Goal: Information Seeking & Learning: Check status

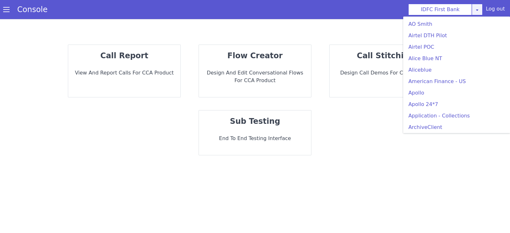
click at [477, 6] on link at bounding box center [476, 9] width 11 height 11
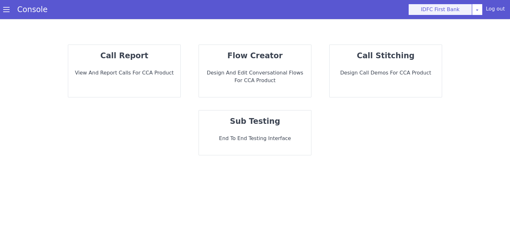
click at [429, 9] on button "IDFC First Bank" at bounding box center [440, 9] width 64 height 11
click at [428, 14] on button "IDFC First Bank" at bounding box center [440, 9] width 64 height 11
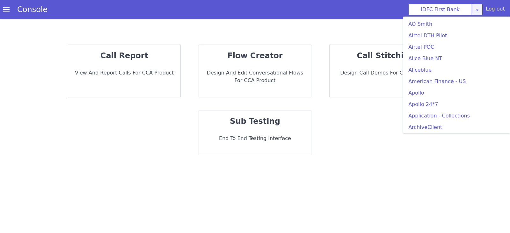
drag, startPoint x: 480, startPoint y: 5, endPoint x: 486, endPoint y: 50, distance: 44.9
click at [480, 5] on link at bounding box center [476, 9] width 11 height 11
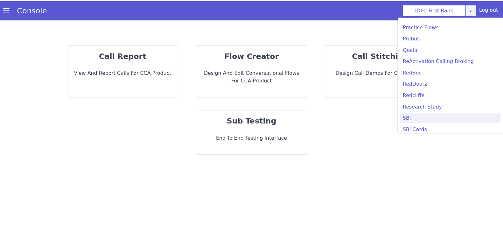
scroll to position [1314, 0]
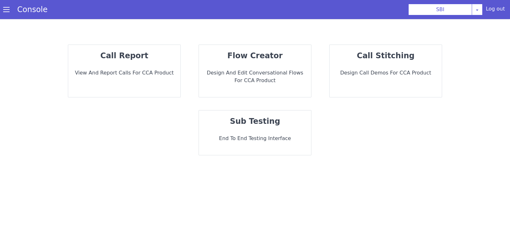
click at [148, 68] on div "call report View and report calls for CCA Product" at bounding box center [124, 71] width 112 height 52
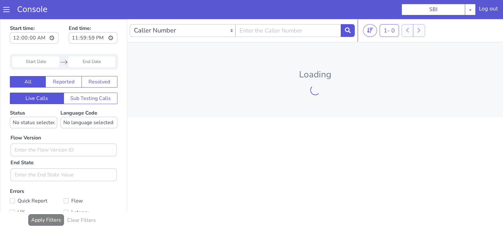
click at [35, 58] on input "Start Date" at bounding box center [35, 61] width 47 height 11
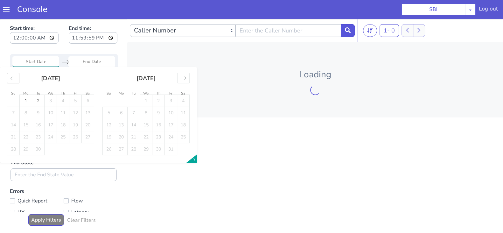
click at [13, 78] on icon "Move backward to switch to the previous month." at bounding box center [13, 78] width 6 height 6
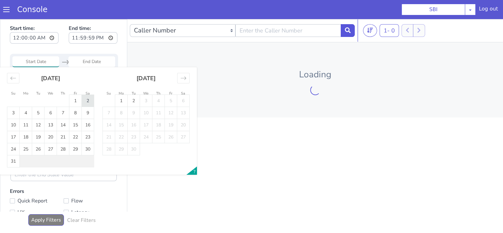
click at [88, 99] on td "2" at bounding box center [88, 101] width 12 height 12
type input "02 Aug 2025"
click at [93, 63] on input "End Date" at bounding box center [91, 61] width 47 height 11
click at [86, 99] on td "2" at bounding box center [88, 101] width 12 height 12
type input "02 Aug 2025"
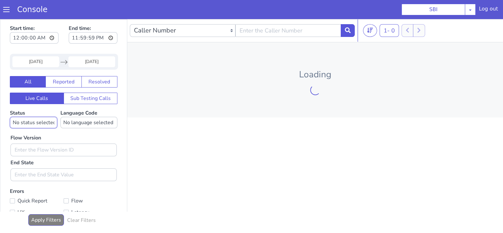
click at [29, 124] on select "No status selected HANGUP USER_HANGUP TRANSFER UNKNOWN" at bounding box center [33, 122] width 47 height 11
select select "TRANSFER"
click at [10, 117] on select "No status selected HANGUP USER_HANGUP TRANSFER UNKNOWN" at bounding box center [33, 122] width 47 height 11
click at [86, 125] on select "No language selected Hindi English Tamil Telugu Kanada Marathi Malayalam Gujara…" at bounding box center [89, 122] width 57 height 11
select select "en"
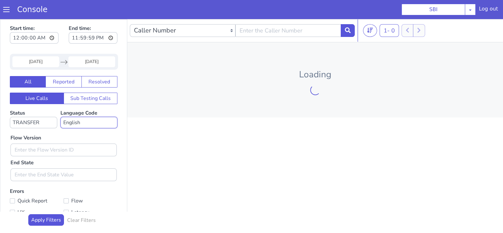
click at [61, 117] on select "No language selected Hindi English Tamil Telugu Kanada Marathi Malayalam Gujara…" at bounding box center [89, 122] width 57 height 11
click at [41, 150] on input "text" at bounding box center [64, 150] width 106 height 13
type input "0.1.2"
click at [348, 29] on icon at bounding box center [348, 30] width 6 height 6
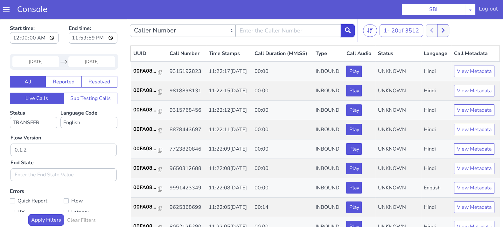
click at [347, 31] on icon at bounding box center [348, 30] width 6 height 6
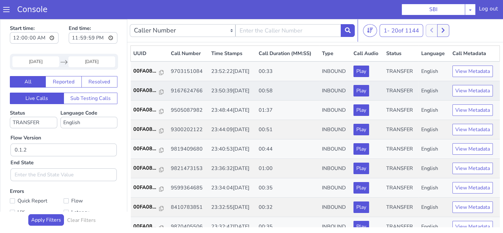
click at [145, 85] on td "00FA08..." at bounding box center [150, 90] width 38 height 19
click at [142, 93] on p "00FA08..." at bounding box center [146, 91] width 26 height 8
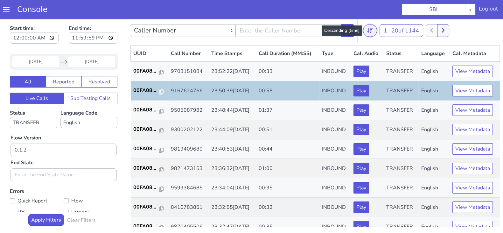
click at [369, 32] on icon at bounding box center [370, 30] width 6 height 6
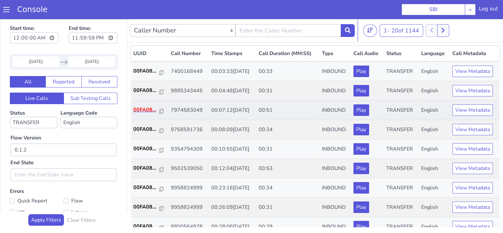
click at [135, 109] on p "00FA08..." at bounding box center [146, 110] width 26 height 8
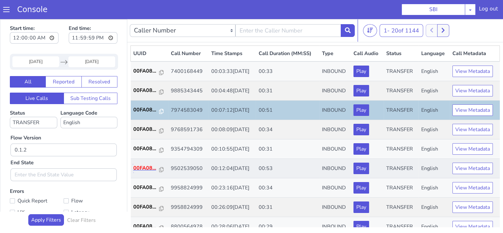
click at [146, 169] on p "00FA08..." at bounding box center [146, 168] width 26 height 8
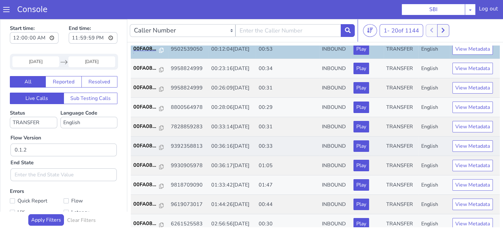
scroll to position [159, 0]
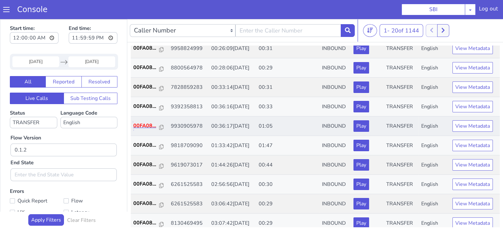
click at [140, 122] on p "00FA08..." at bounding box center [146, 126] width 26 height 8
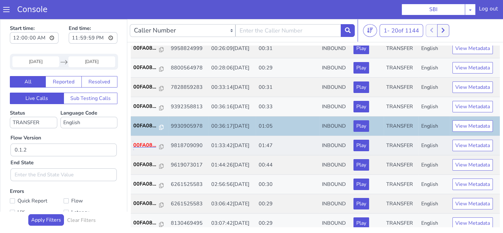
click at [145, 146] on p "00FA08..." at bounding box center [146, 145] width 26 height 8
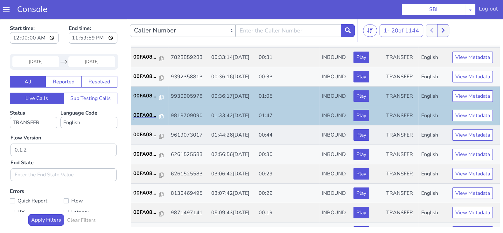
scroll to position [199, 0]
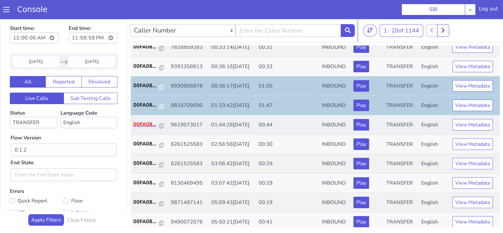
click at [146, 121] on p "00FA08..." at bounding box center [146, 125] width 26 height 8
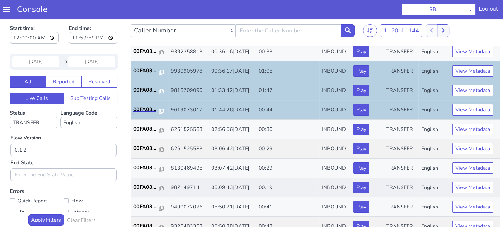
scroll to position [221, 0]
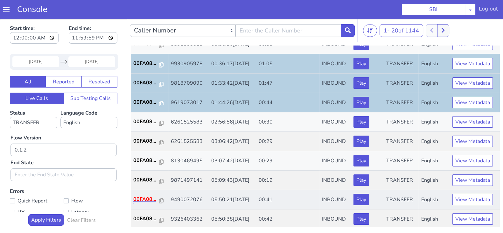
click at [146, 196] on p "00FA08..." at bounding box center [146, 200] width 26 height 8
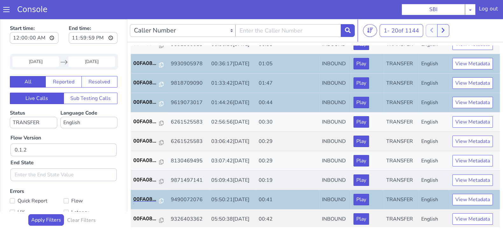
scroll to position [2, 0]
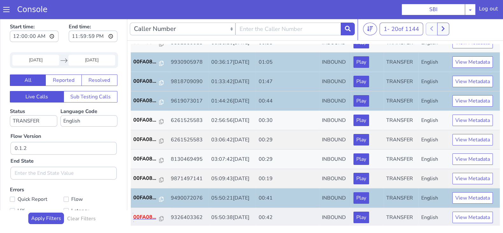
click at [146, 213] on p "00FA08..." at bounding box center [146, 217] width 26 height 8
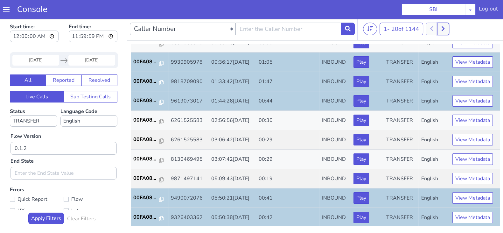
click at [445, 30] on icon at bounding box center [444, 29] width 4 height 6
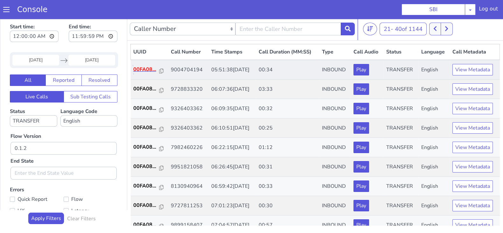
click at [150, 70] on p "00FA08..." at bounding box center [146, 70] width 26 height 8
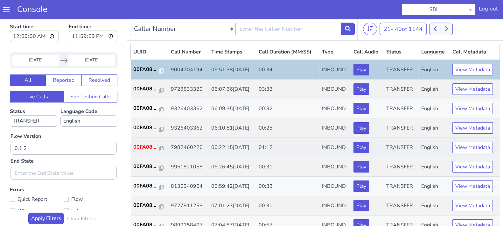
click at [147, 145] on p "00FA08..." at bounding box center [146, 147] width 26 height 8
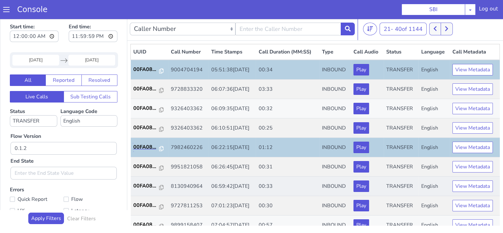
scroll to position [39, 0]
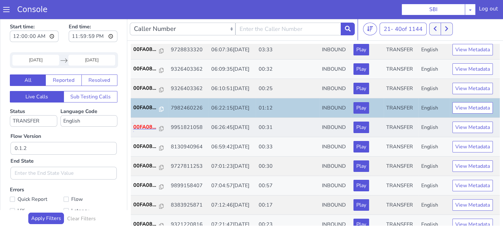
click at [143, 125] on p "00FA08..." at bounding box center [146, 127] width 26 height 8
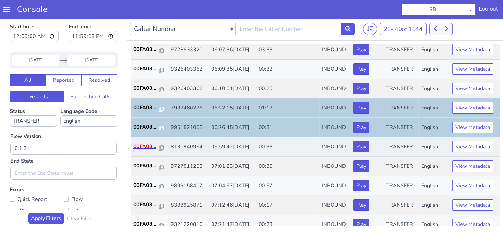
click at [147, 149] on p "00FA08..." at bounding box center [146, 147] width 26 height 8
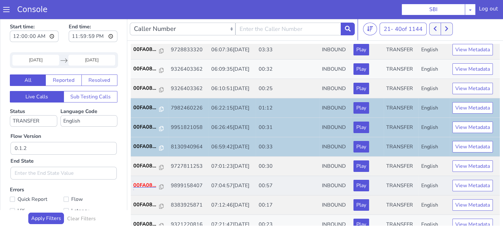
click at [140, 184] on p "00FA08..." at bounding box center [146, 186] width 26 height 8
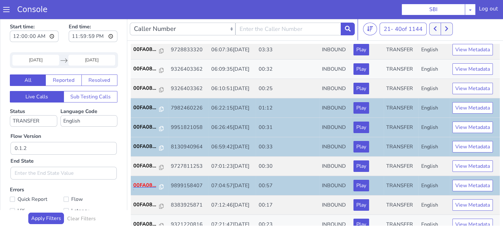
click at [143, 182] on p "00FA08..." at bounding box center [146, 186] width 26 height 8
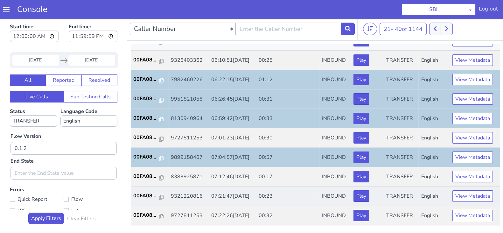
scroll to position [159, 0]
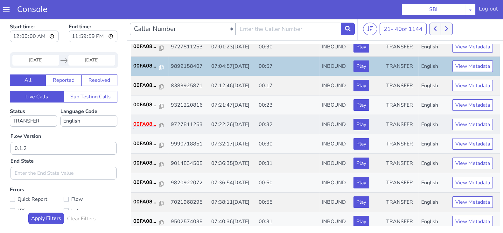
click at [134, 123] on p "00FA08..." at bounding box center [146, 124] width 26 height 8
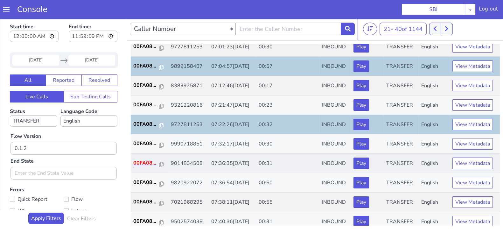
click at [139, 162] on p "00FA08..." at bounding box center [146, 163] width 26 height 8
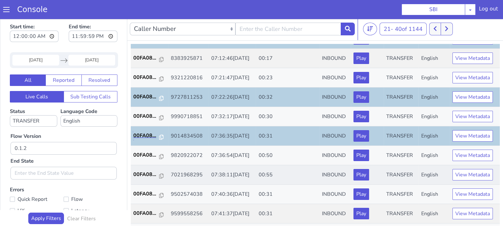
scroll to position [199, 0]
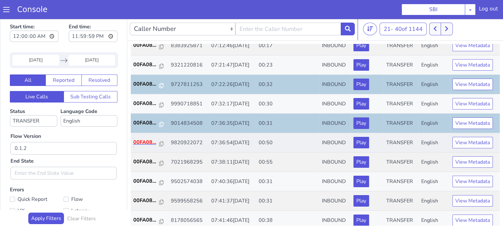
click at [146, 139] on p "00FA08..." at bounding box center [146, 143] width 26 height 8
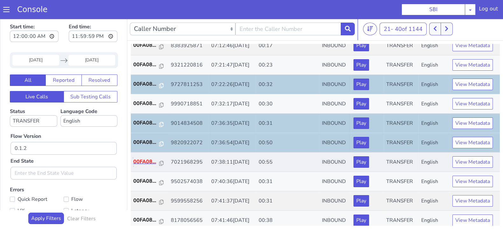
click at [142, 161] on p "00FA08..." at bounding box center [146, 162] width 26 height 8
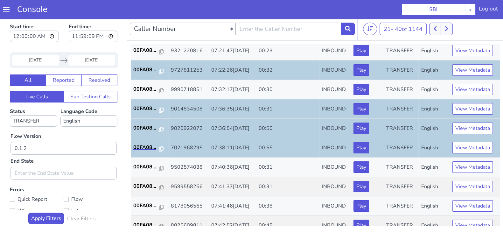
scroll to position [221, 0]
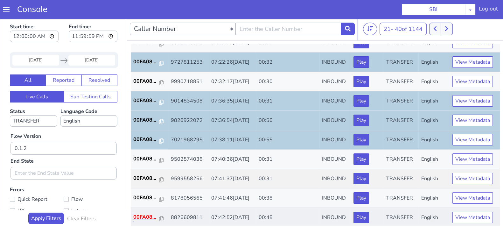
click at [144, 214] on p "00FA08..." at bounding box center [146, 217] width 26 height 8
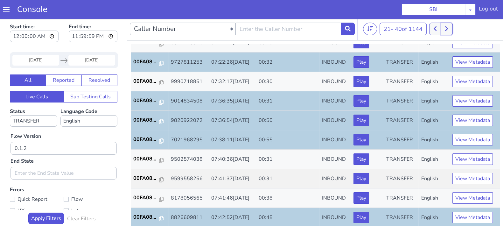
click at [448, 30] on icon at bounding box center [447, 28] width 3 height 5
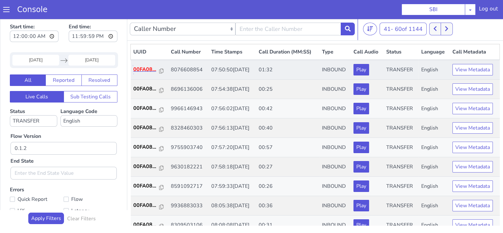
click at [149, 71] on p "00FA08..." at bounding box center [146, 70] width 26 height 8
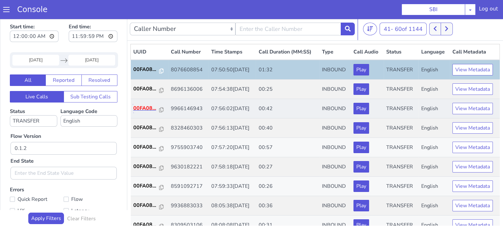
click at [143, 106] on p "00FA08..." at bounding box center [146, 108] width 26 height 8
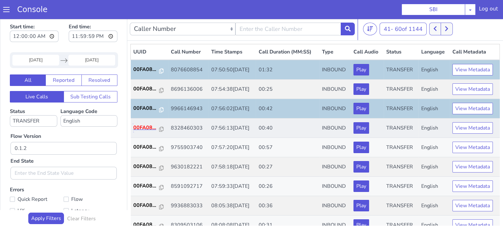
click at [148, 125] on p "00FA08..." at bounding box center [146, 128] width 26 height 8
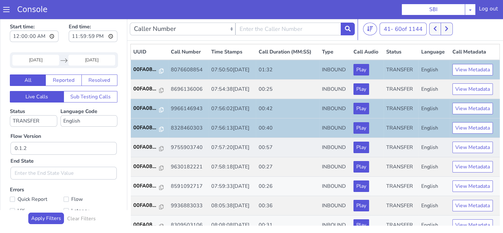
click at [147, 142] on td "00FA08..." at bounding box center [150, 147] width 38 height 19
click at [147, 146] on p "00FA08..." at bounding box center [146, 147] width 26 height 8
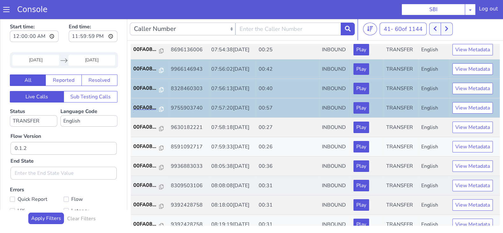
scroll to position [79, 0]
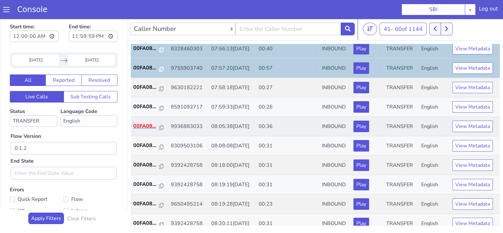
click at [142, 125] on p "00FA08..." at bounding box center [146, 126] width 26 height 8
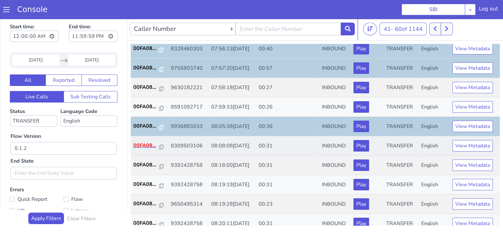
click at [149, 145] on p "00FA08..." at bounding box center [146, 146] width 26 height 8
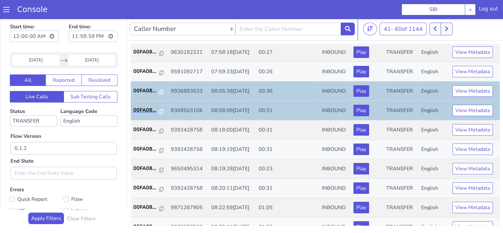
scroll to position [199, 0]
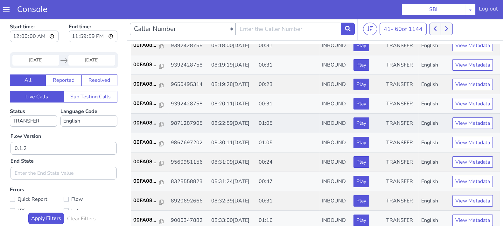
click at [144, 126] on td "00FA08..." at bounding box center [150, 123] width 38 height 19
click at [143, 121] on p "00FA08..." at bounding box center [146, 123] width 26 height 8
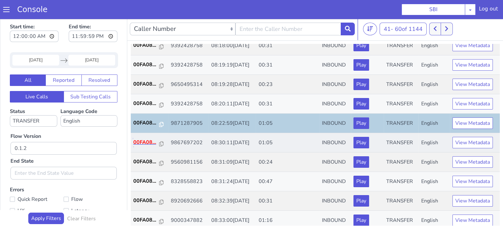
click at [136, 142] on p "00FA08..." at bounding box center [146, 143] width 26 height 8
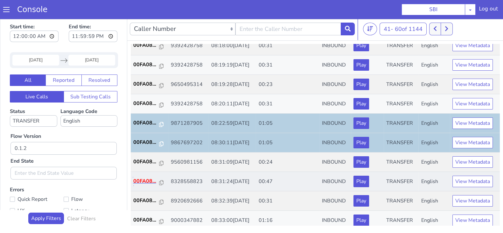
click at [146, 180] on p "00FA08..." at bounding box center [146, 181] width 26 height 8
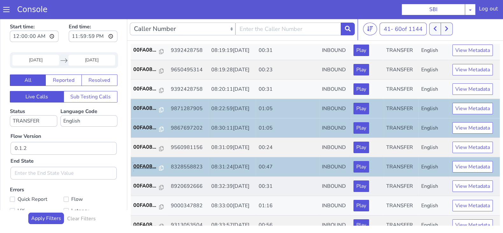
scroll to position [221, 0]
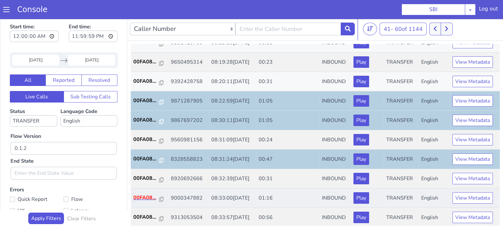
click at [147, 195] on p "00FA08..." at bounding box center [146, 198] width 26 height 8
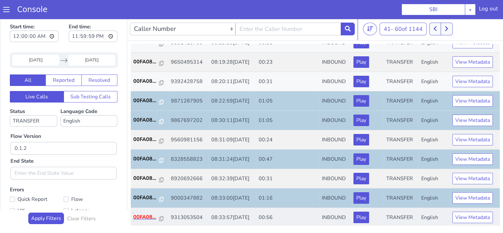
click at [146, 216] on p "00FA08..." at bounding box center [146, 217] width 26 height 8
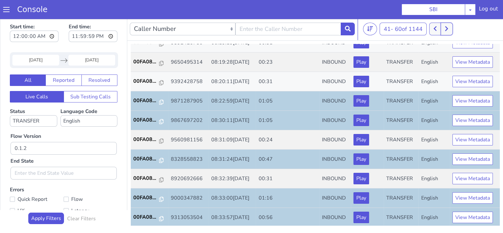
click at [447, 31] on button at bounding box center [447, 29] width 12 height 13
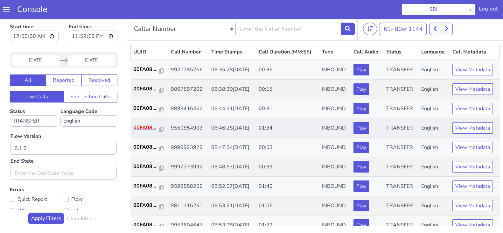
click at [139, 125] on p "00FA08..." at bounding box center [146, 128] width 26 height 8
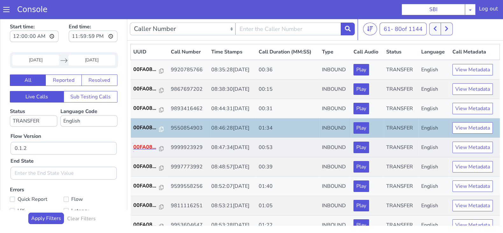
click at [137, 145] on p "00FA08..." at bounding box center [146, 147] width 26 height 8
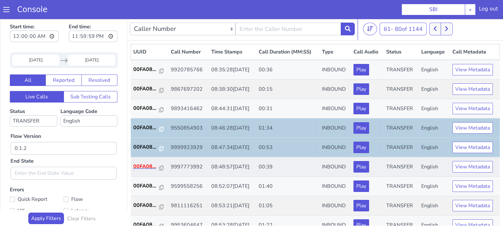
click at [145, 167] on p "00FA08..." at bounding box center [146, 167] width 26 height 8
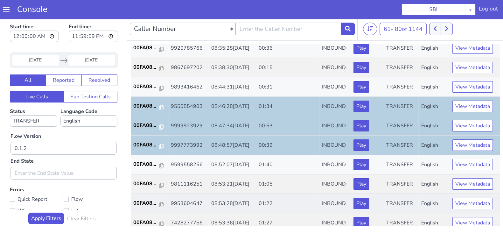
scroll to position [39, 0]
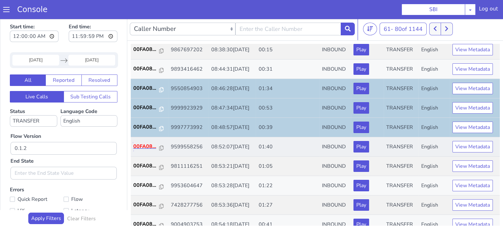
click at [144, 148] on p "00FA08..." at bounding box center [146, 147] width 26 height 8
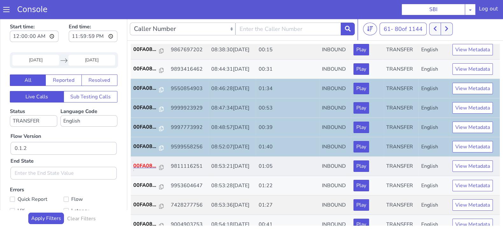
click at [138, 166] on p "00FA08..." at bounding box center [146, 166] width 26 height 8
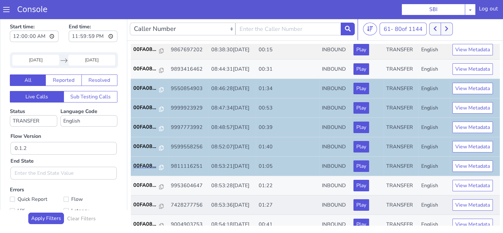
scroll to position [79, 0]
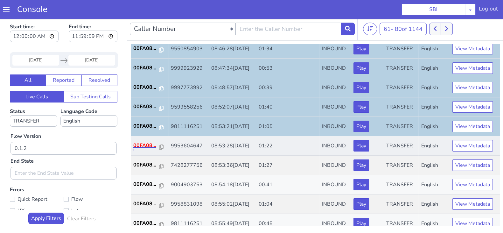
click at [144, 145] on p "00FA08..." at bounding box center [146, 146] width 26 height 8
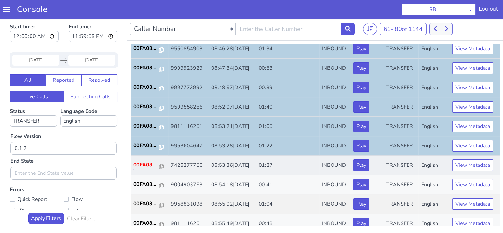
click at [140, 165] on p "00FA08..." at bounding box center [146, 165] width 26 height 8
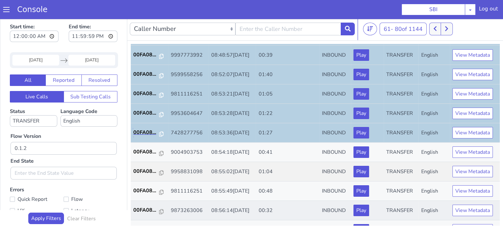
scroll to position [159, 0]
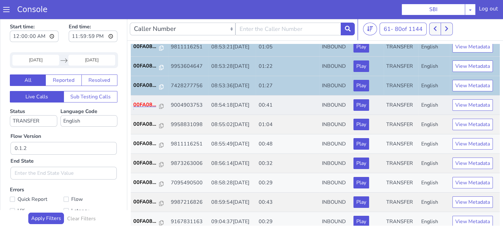
click at [147, 103] on p "00FA08..." at bounding box center [146, 105] width 26 height 8
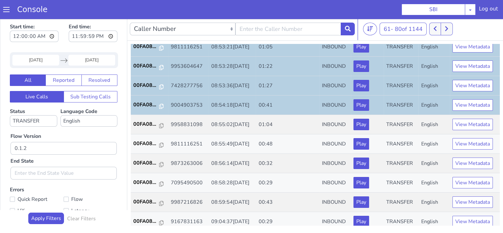
drag, startPoint x: 51, startPoint y: 61, endPoint x: 45, endPoint y: 63, distance: 6.2
click at [50, 61] on input "02 Aug 2025" at bounding box center [35, 60] width 47 height 11
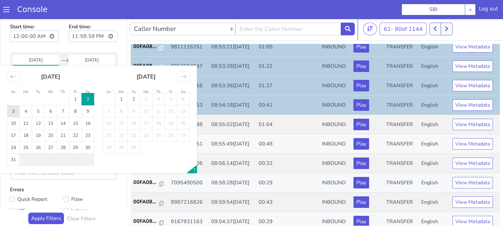
click at [19, 115] on td "3" at bounding box center [13, 111] width 12 height 12
type input "03 Aug 2025"
click at [76, 52] on div "03 Aug 2025 Navigate forward to interact with the calendar and select a date. P…" at bounding box center [64, 60] width 108 height 16
click at [83, 60] on input "End Date" at bounding box center [91, 60] width 47 height 11
click at [6, 111] on div "August 2025 1 2 3 4 5 6 7 8 9 10 11 12 13 14 15 16 17 18 19 20 21 22 23 24 25 2…" at bounding box center [51, 116] width 96 height 100
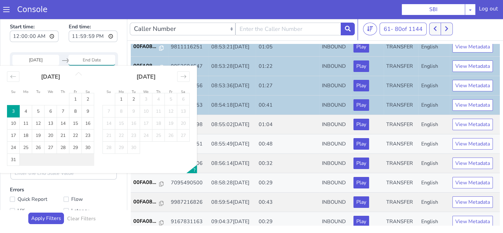
click at [9, 110] on td "3" at bounding box center [13, 111] width 12 height 12
type input "03 Aug 2025"
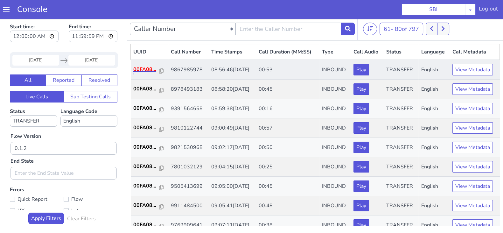
click at [139, 69] on p "00FA08..." at bounding box center [146, 70] width 26 height 8
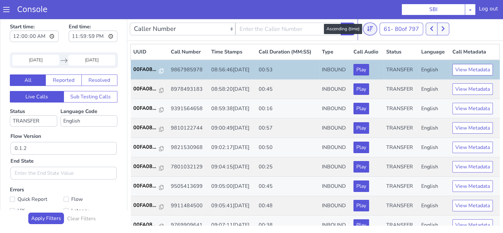
click at [369, 32] on button at bounding box center [370, 29] width 14 height 13
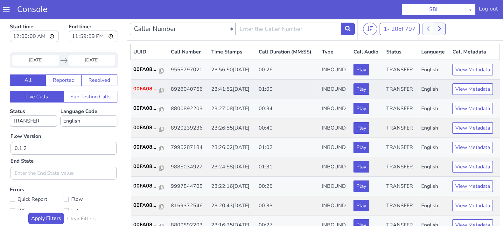
click at [146, 90] on p "00FA08..." at bounding box center [146, 89] width 26 height 8
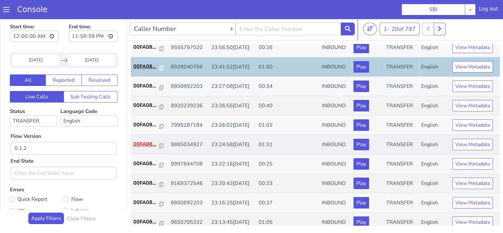
scroll to position [39, 0]
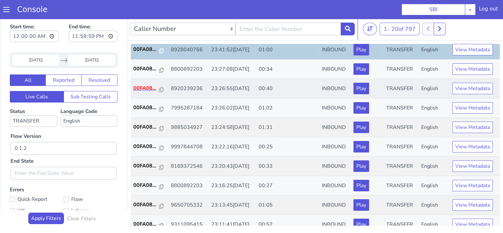
click at [147, 89] on p "00FA08..." at bounding box center [146, 88] width 26 height 8
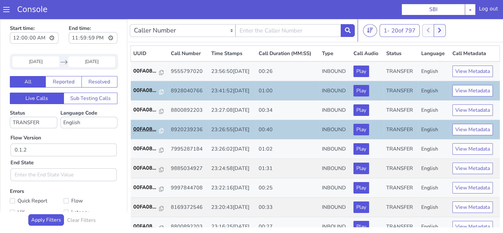
scroll to position [0, 0]
click at [366, 31] on button at bounding box center [370, 30] width 14 height 13
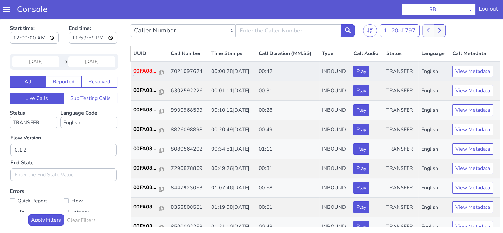
click at [147, 72] on p "00FA08..." at bounding box center [146, 71] width 26 height 8
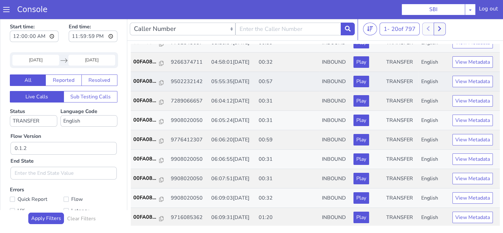
scroll to position [2, 0]
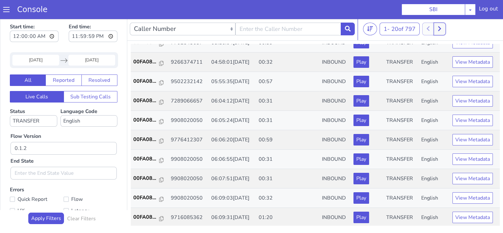
click at [441, 28] on icon at bounding box center [440, 29] width 4 height 6
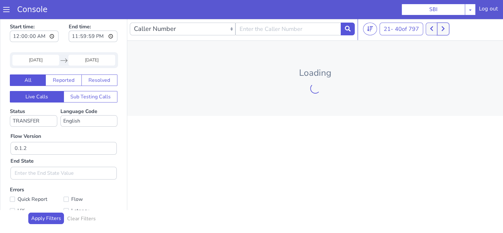
click at [440, 28] on button at bounding box center [444, 29] width 12 height 13
click at [440, 28] on button at bounding box center [436, 29] width 12 height 13
click at [441, 28] on button at bounding box center [447, 29] width 12 height 13
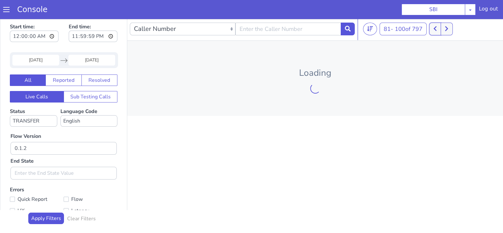
click at [440, 28] on button at bounding box center [436, 29] width 12 height 13
click at [440, 28] on button at bounding box center [444, 29] width 12 height 13
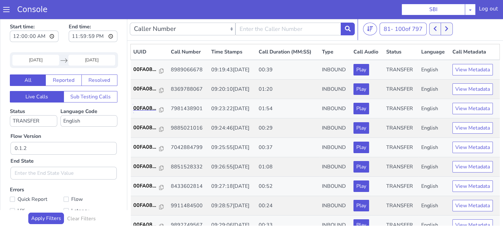
click at [147, 109] on p "00FA08..." at bounding box center [146, 108] width 26 height 8
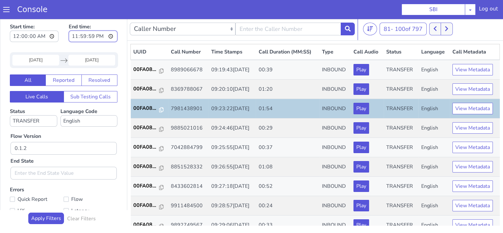
click at [104, 37] on input "23:59:59" at bounding box center [93, 36] width 49 height 11
click at [103, 36] on input "23:59:59" at bounding box center [93, 36] width 49 height 11
click at [4, 69] on div "Start time: 00:00:00 End time: 23:59:59 03 Aug 2025 Navigate forward to interac…" at bounding box center [63, 134] width 127 height 233
click at [365, 25] on button at bounding box center [370, 29] width 14 height 13
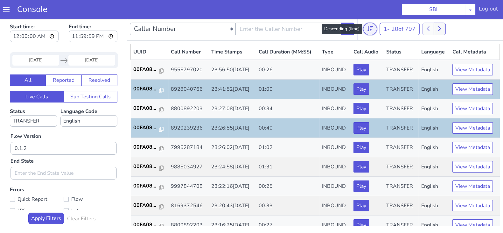
click at [368, 25] on button at bounding box center [370, 29] width 14 height 13
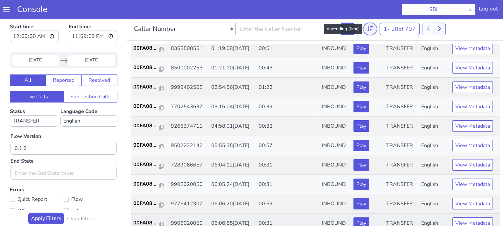
scroll to position [221, 0]
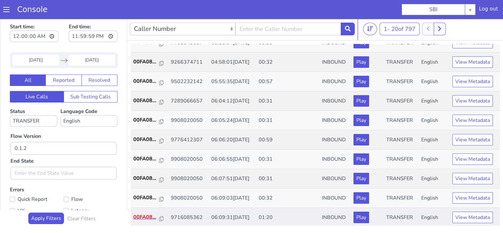
click at [145, 213] on p "00FA08..." at bounding box center [146, 217] width 26 height 8
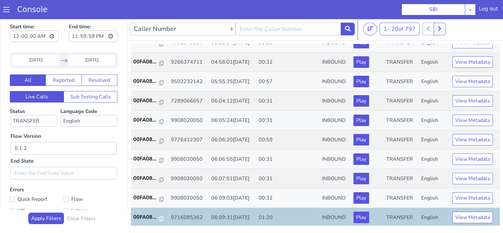
click at [46, 56] on input "03 Aug 2025" at bounding box center [35, 60] width 47 height 11
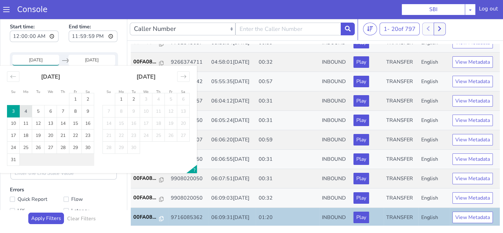
click at [24, 108] on td "4" at bounding box center [26, 111] width 12 height 12
type input "04 Aug 2025"
click at [87, 60] on input "End Date" at bounding box center [91, 60] width 47 height 11
click at [28, 111] on td "4" at bounding box center [26, 111] width 12 height 12
type input "04 Aug 2025"
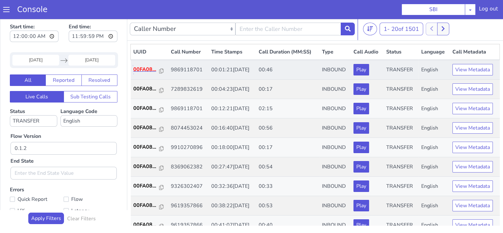
click at [153, 69] on p "00FA08..." at bounding box center [146, 70] width 26 height 8
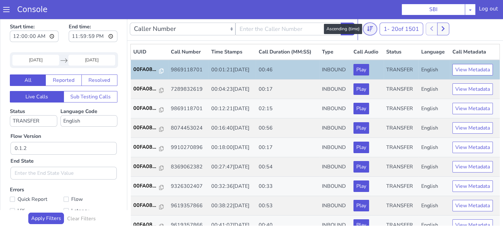
click at [371, 27] on icon at bounding box center [370, 29] width 6 height 6
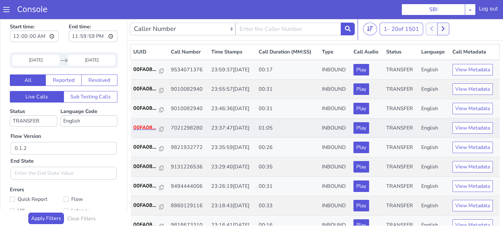
click at [148, 128] on p "00FA08..." at bounding box center [146, 128] width 26 height 8
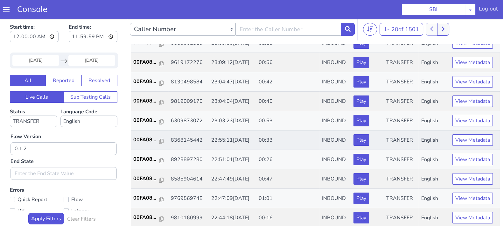
scroll to position [2, 0]
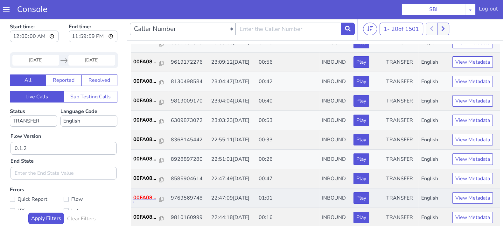
click at [140, 194] on p "00FA08..." at bounding box center [146, 198] width 26 height 8
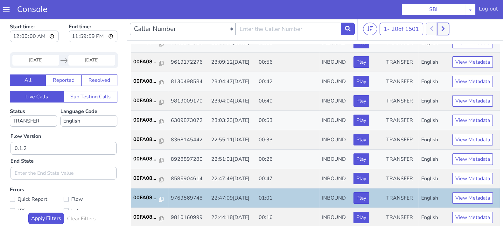
drag, startPoint x: 446, startPoint y: 26, endPoint x: 439, endPoint y: 26, distance: 7.0
click at [445, 26] on icon at bounding box center [444, 29] width 4 height 6
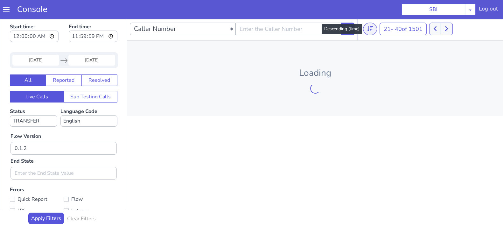
click at [368, 23] on nav "Caller Number Call UUID Custom Parameter 21 - 40 of 1501 20 50 100" at bounding box center [315, 29] width 376 height 23
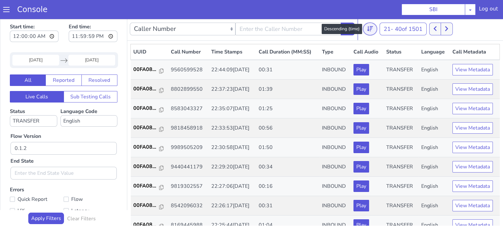
click at [369, 29] on icon at bounding box center [370, 29] width 6 height 6
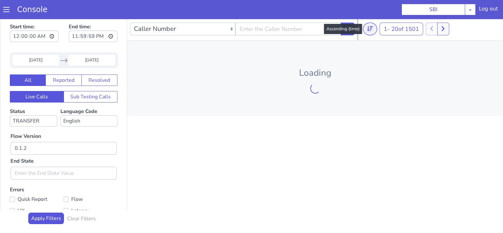
click at [369, 29] on icon at bounding box center [370, 29] width 6 height 6
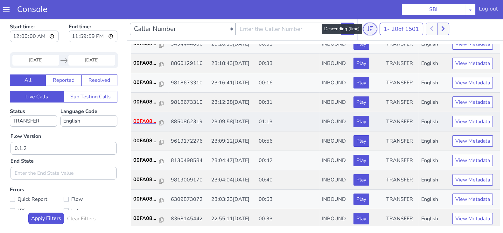
scroll to position [159, 0]
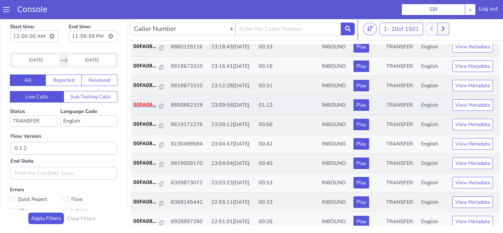
click at [140, 101] on p "00FA08..." at bounding box center [146, 105] width 26 height 8
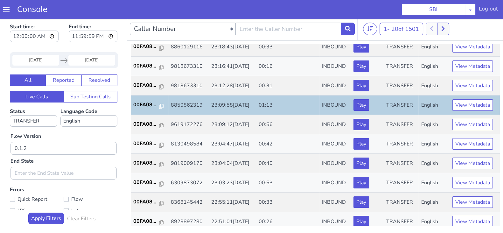
click at [29, 60] on input "04 Aug 2025" at bounding box center [35, 60] width 47 height 11
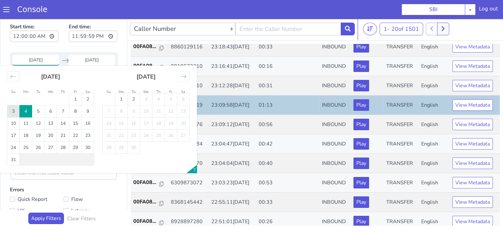
click at [13, 111] on td "3" at bounding box center [13, 111] width 12 height 12
type input "03 Aug 2025"
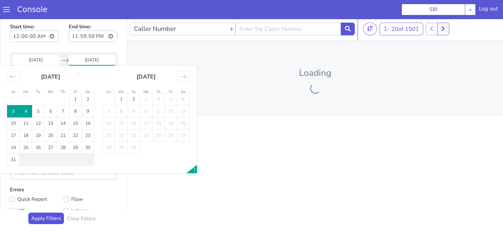
click at [89, 56] on input "04 Aug 2025" at bounding box center [91, 60] width 47 height 11
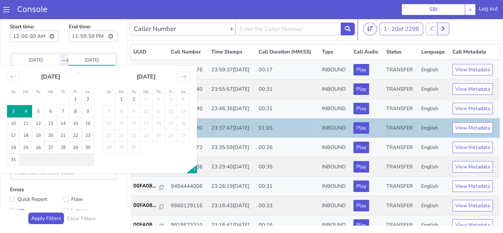
click at [11, 112] on td "3" at bounding box center [13, 111] width 12 height 12
type input "03 Aug 2025"
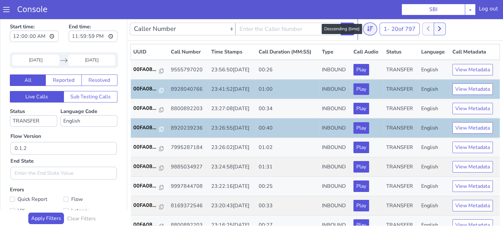
click at [367, 28] on button at bounding box center [370, 29] width 14 height 13
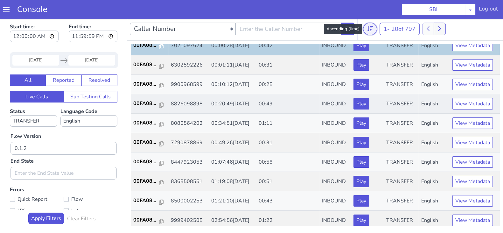
scroll to position [79, 0]
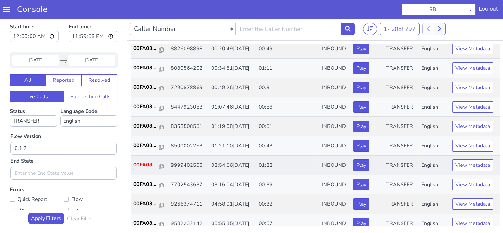
click at [144, 163] on p "00FA08..." at bounding box center [146, 165] width 26 height 8
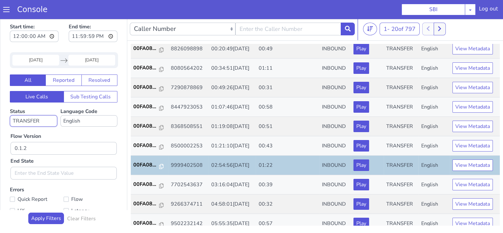
click at [46, 120] on select "No status selected HANGUP USER_HANGUP TRANSFER UNKNOWN" at bounding box center [33, 120] width 47 height 11
click at [10, 115] on select "No status selected HANGUP USER_HANGUP TRANSFER UNKNOWN" at bounding box center [33, 120] width 47 height 11
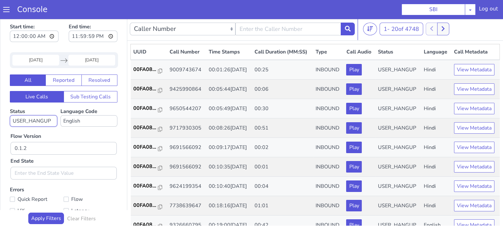
click at [43, 120] on select "No status selected HANGUP USER_HANGUP TRANSFER UNKNOWN" at bounding box center [33, 120] width 47 height 11
select select "HANGUP"
click at [10, 115] on select "No status selected HANGUP USER_HANGUP TRANSFER UNKNOWN" at bounding box center [33, 120] width 47 height 11
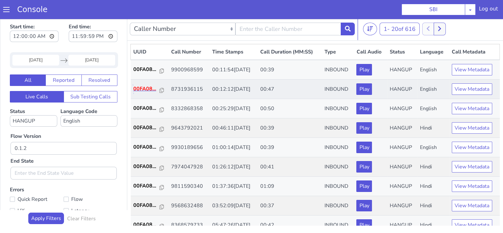
click at [137, 87] on p "00FA08..." at bounding box center [146, 89] width 27 height 8
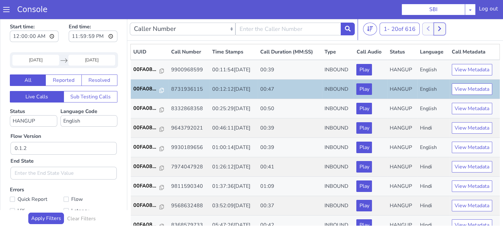
click at [441, 32] on button at bounding box center [440, 29] width 12 height 13
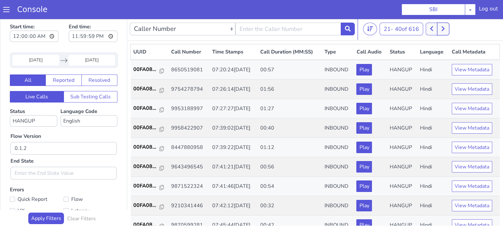
click at [441, 32] on button at bounding box center [444, 29] width 12 height 13
click at [140, 89] on p "00FA08..." at bounding box center [146, 89] width 27 height 8
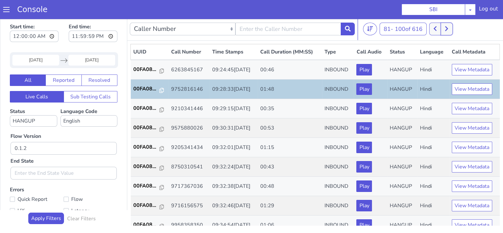
click at [448, 29] on icon at bounding box center [447, 28] width 3 height 5
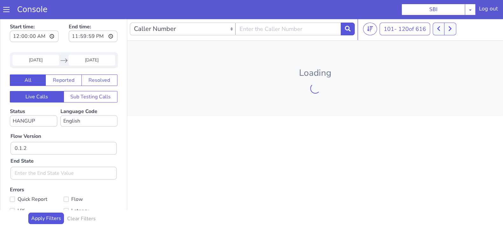
click at [40, 55] on input "03 Aug 2025" at bounding box center [35, 60] width 47 height 11
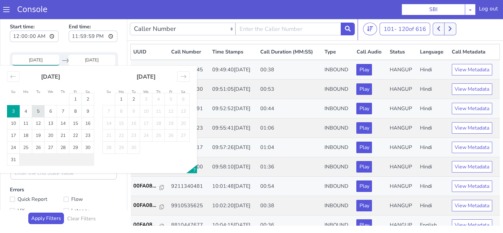
click at [38, 114] on td "5" at bounding box center [38, 111] width 12 height 12
type input "05 Aug 2025"
drag, startPoint x: 85, startPoint y: 63, endPoint x: 79, endPoint y: 67, distance: 7.2
click at [85, 63] on input "End Date" at bounding box center [91, 60] width 47 height 11
click at [37, 109] on td "5" at bounding box center [38, 111] width 12 height 12
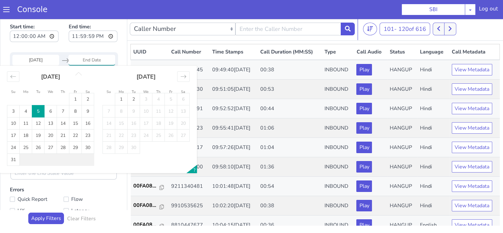
type input "05 Aug 2025"
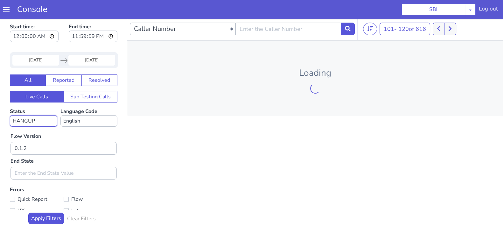
drag, startPoint x: 44, startPoint y: 117, endPoint x: 43, endPoint y: 125, distance: 7.7
click at [44, 117] on select "No status selected HANGUP USER_HANGUP TRANSFER UNKNOWN" at bounding box center [33, 120] width 47 height 11
select select "TRANSFER"
click at [10, 115] on select "No status selected HANGUP USER_HANGUP TRANSFER UNKNOWN" at bounding box center [33, 120] width 47 height 11
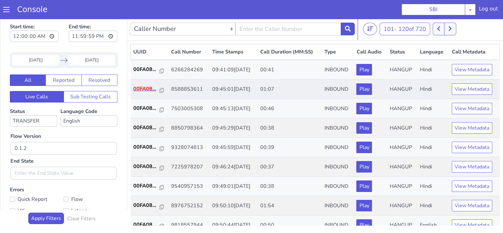
click at [151, 89] on p "00FA08..." at bounding box center [146, 89] width 27 height 8
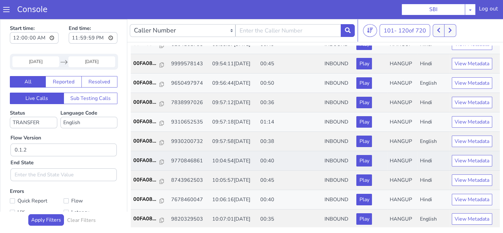
scroll to position [2, 0]
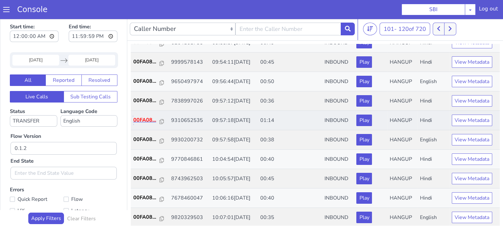
click at [134, 121] on p "00FA08..." at bounding box center [146, 120] width 27 height 8
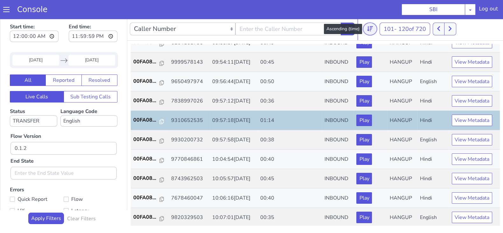
click at [369, 31] on icon at bounding box center [370, 29] width 6 height 6
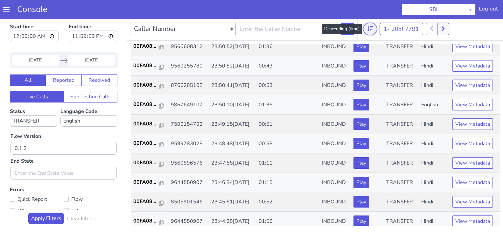
scroll to position [199, 0]
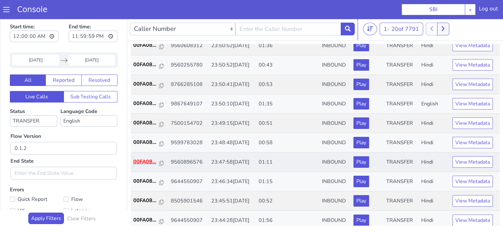
click at [144, 159] on p "00FA08..." at bounding box center [146, 162] width 26 height 8
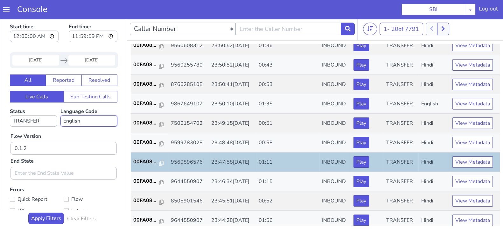
click at [96, 125] on select "No language selected Hindi English Tamil Telugu Kanada Marathi Malayalam Gujara…" at bounding box center [89, 120] width 57 height 11
click at [61, 115] on select "No language selected Hindi English Tamil Telugu Kanada Marathi Malayalam Gujara…" at bounding box center [89, 120] width 57 height 11
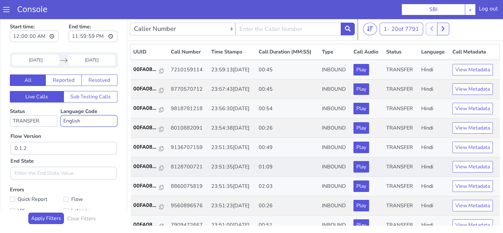
scroll to position [0, 0]
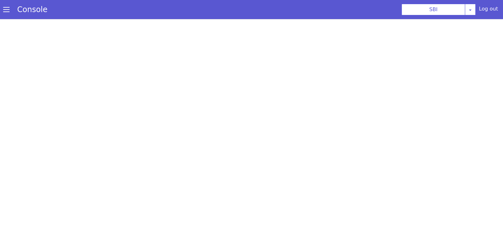
click at [229, 108] on div at bounding box center [251, 126] width 503 height 214
click at [226, 81] on div at bounding box center [251, 126] width 503 height 214
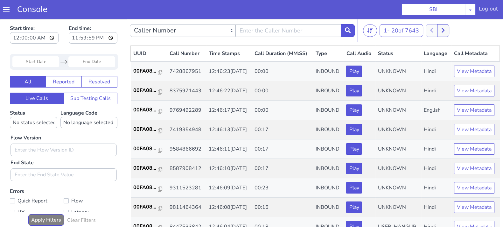
click at [50, 58] on input "Start Date" at bounding box center [35, 61] width 47 height 11
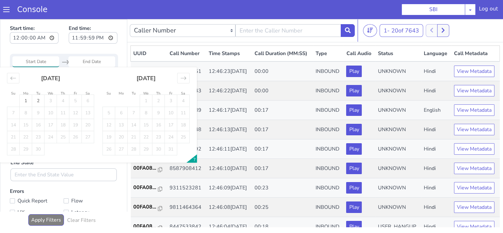
click at [43, 60] on input "Start Date" at bounding box center [35, 61] width 47 height 11
drag, startPoint x: 16, startPoint y: 79, endPoint x: 42, endPoint y: 119, distance: 47.6
click at [16, 80] on icon "Move backward to switch to the previous month." at bounding box center [13, 78] width 6 height 6
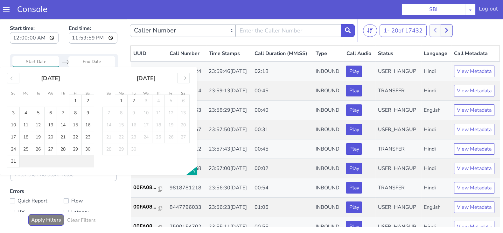
click at [40, 114] on td "5" at bounding box center [38, 113] width 12 height 12
type input "05 Aug 2025"
drag, startPoint x: 96, startPoint y: 56, endPoint x: 86, endPoint y: 65, distance: 13.1
click at [96, 57] on input "End Date" at bounding box center [91, 61] width 47 height 11
click at [40, 113] on td "5" at bounding box center [38, 113] width 12 height 12
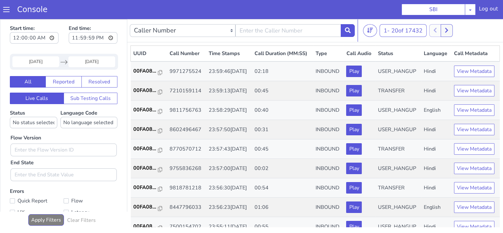
type input "05 Aug 2025"
click at [36, 120] on select "No status selected HANGUP USER_HANGUP TRANSFER UNKNOWN" at bounding box center [33, 122] width 47 height 11
select select "TRANSFER"
click at [10, 117] on select "No status selected HANGUP USER_HANGUP TRANSFER UNKNOWN" at bounding box center [33, 122] width 47 height 11
click at [79, 119] on select "No language selected Hindi English Tamil Telugu Kanada Marathi Malayalam Gujara…" at bounding box center [89, 122] width 57 height 11
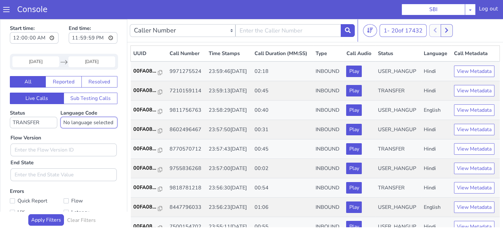
select select "en"
click at [61, 117] on select "No language selected Hindi English Tamil Telugu Kanada Marathi Malayalam Gujara…" at bounding box center [89, 122] width 57 height 11
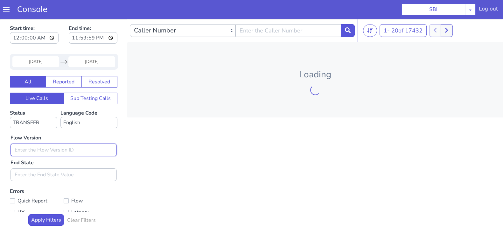
click at [48, 150] on input "text" at bounding box center [64, 150] width 106 height 13
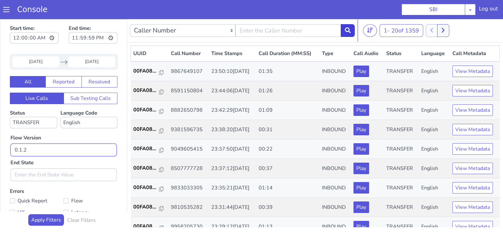
type input "0.1.2"
click at [350, 31] on icon at bounding box center [348, 30] width 6 height 6
click at [442, 32] on button at bounding box center [444, 30] width 12 height 13
click at [441, 32] on button at bounding box center [436, 30] width 12 height 13
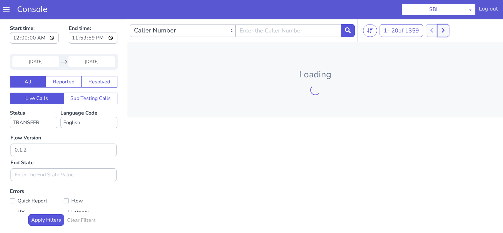
click at [442, 32] on button at bounding box center [444, 30] width 12 height 13
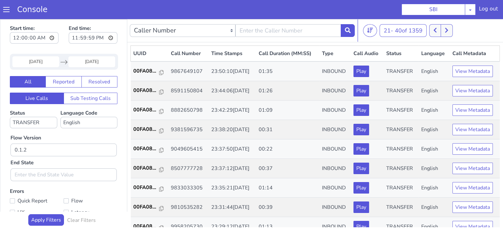
click at [450, 23] on nav "Caller Number Call UUID Custom Parameter 21 - 40 of 1359 20 50 100" at bounding box center [315, 30] width 376 height 23
click at [448, 25] on button at bounding box center [447, 30] width 12 height 13
click at [452, 30] on button at bounding box center [447, 30] width 12 height 13
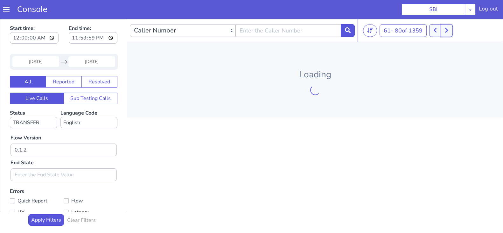
click at [452, 30] on button at bounding box center [447, 30] width 12 height 13
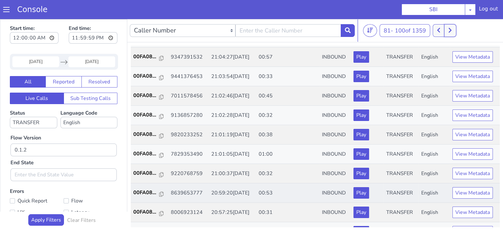
scroll to position [119, 0]
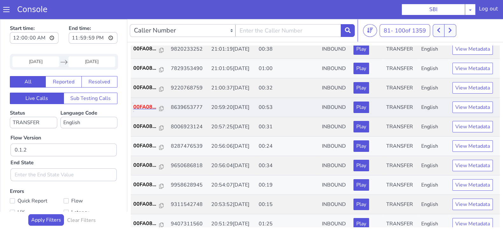
click at [143, 103] on p "00FA08..." at bounding box center [146, 107] width 26 height 8
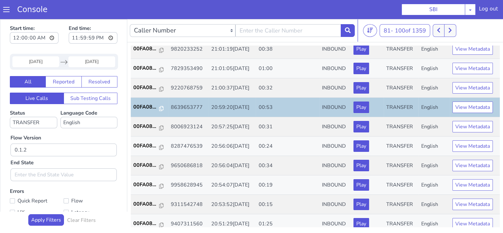
click at [37, 60] on input "05 Aug 2025" at bounding box center [35, 61] width 47 height 11
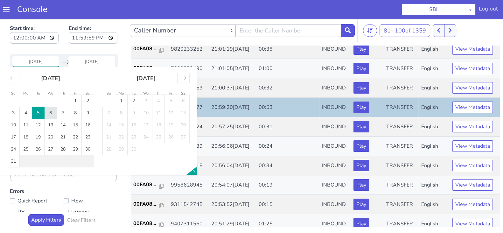
click at [49, 110] on td "6" at bounding box center [51, 113] width 12 height 12
type input "06 Aug 2025"
click at [86, 61] on input "End Date" at bounding box center [91, 61] width 47 height 11
click at [56, 116] on td "6" at bounding box center [51, 113] width 12 height 12
type input "06 Aug 2025"
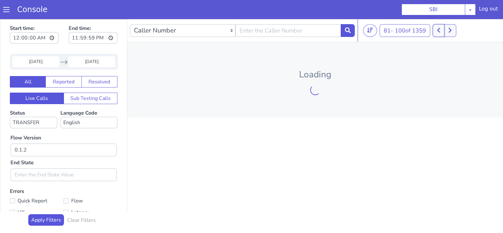
click at [441, 32] on icon at bounding box center [439, 30] width 4 height 6
click at [441, 32] on button at bounding box center [436, 30] width 12 height 13
click at [441, 32] on button at bounding box center [444, 30] width 12 height 13
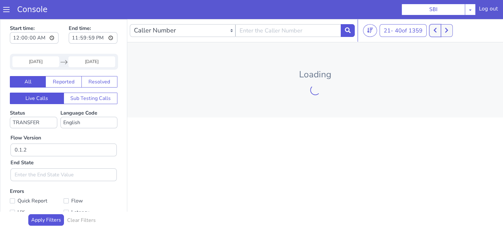
click at [441, 32] on button at bounding box center [436, 30] width 12 height 13
click at [441, 32] on button at bounding box center [447, 30] width 12 height 13
click at [441, 32] on button at bounding box center [436, 30] width 12 height 13
click at [368, 30] on icon at bounding box center [370, 30] width 6 height 6
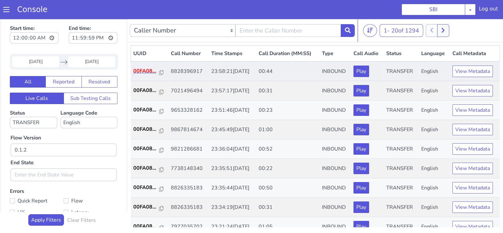
click at [144, 72] on p "00FA08..." at bounding box center [146, 71] width 26 height 8
